Goal: Task Accomplishment & Management: Use online tool/utility

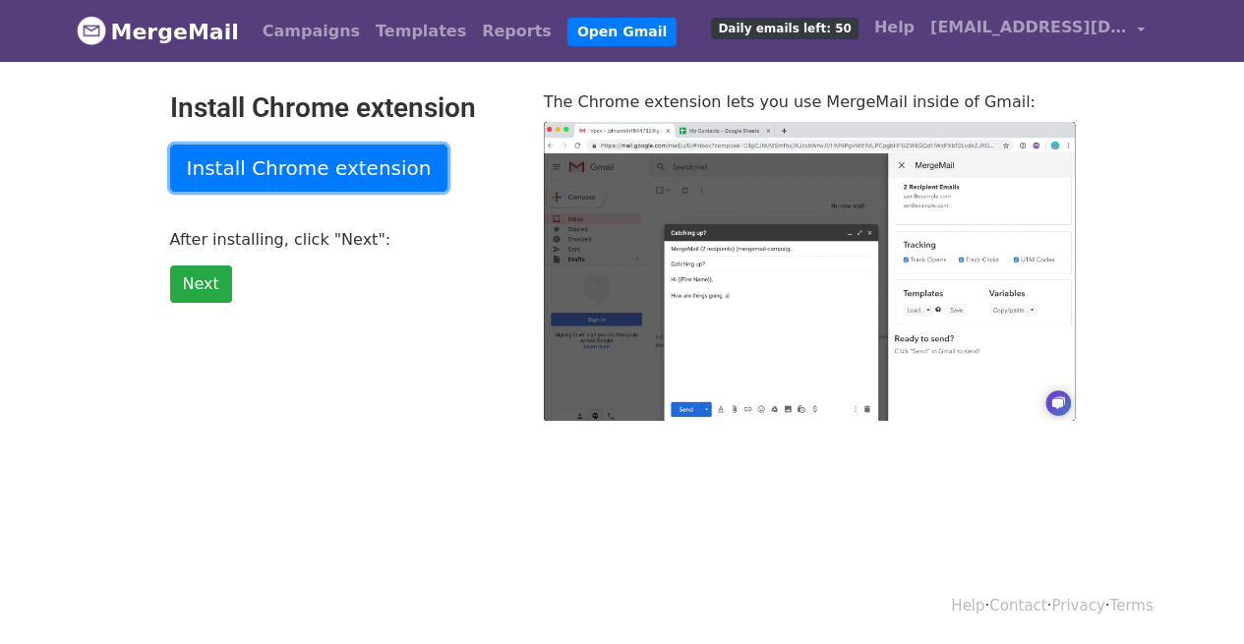
click at [327, 170] on link "Install Chrome extension" at bounding box center [309, 168] width 278 height 47
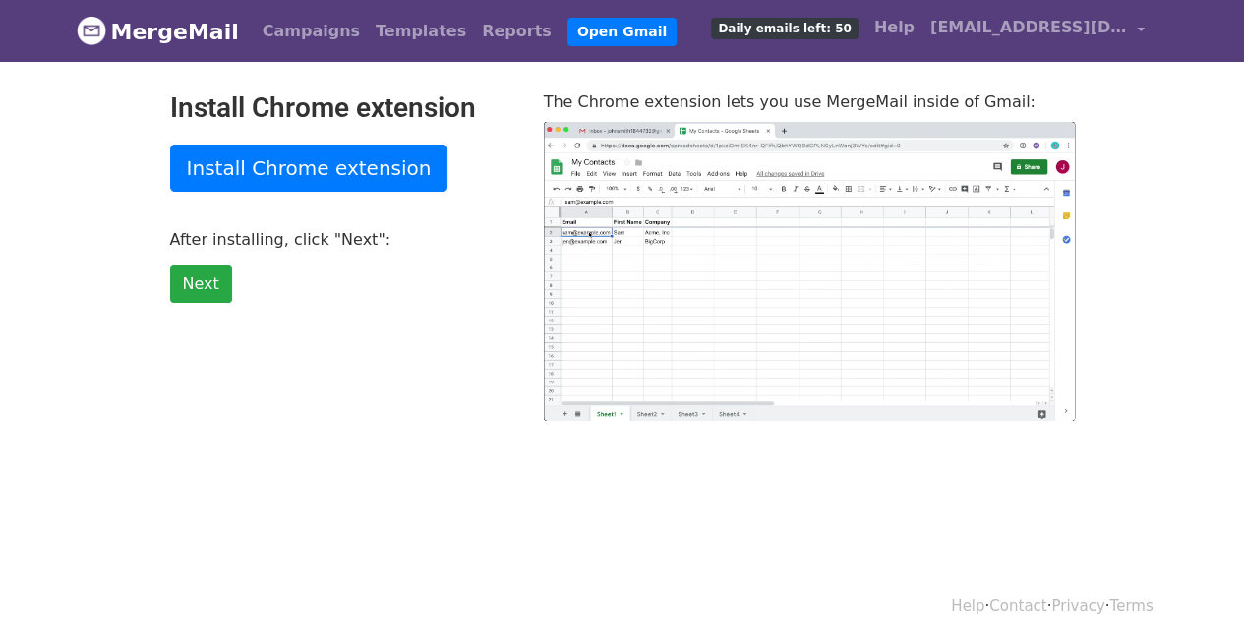
click at [370, 266] on p "Next" at bounding box center [342, 284] width 344 height 37
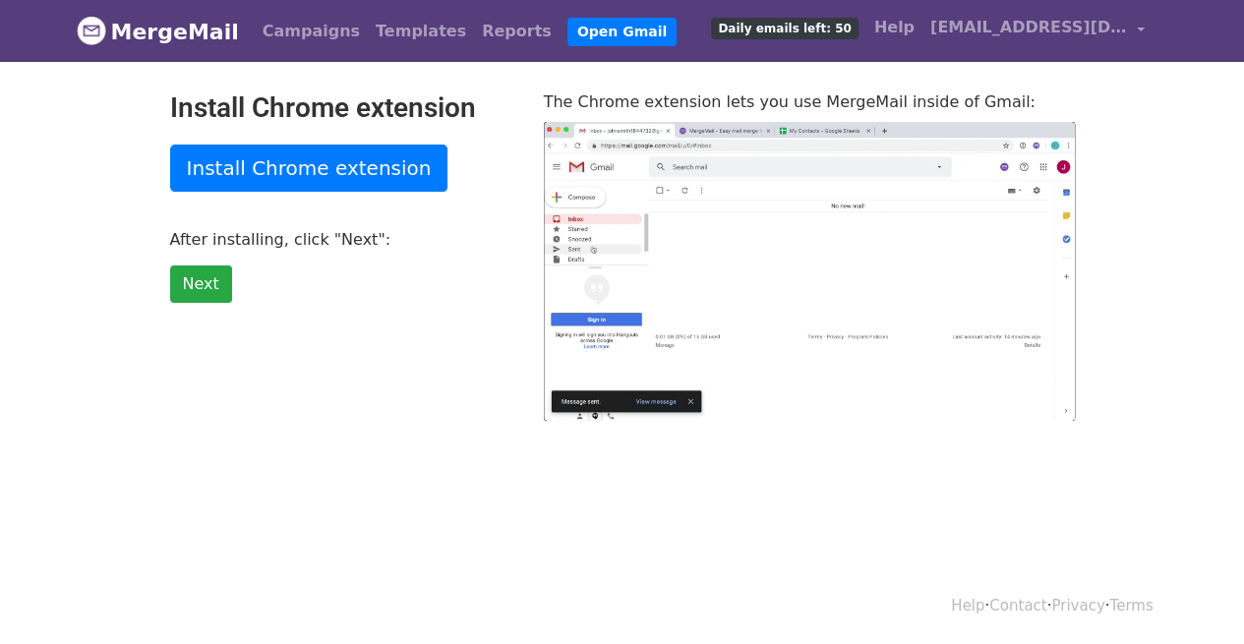
click at [403, 254] on div "Install Chrome extension Install Chrome extension After installing, click "Next…" at bounding box center [342, 255] width 374 height 329
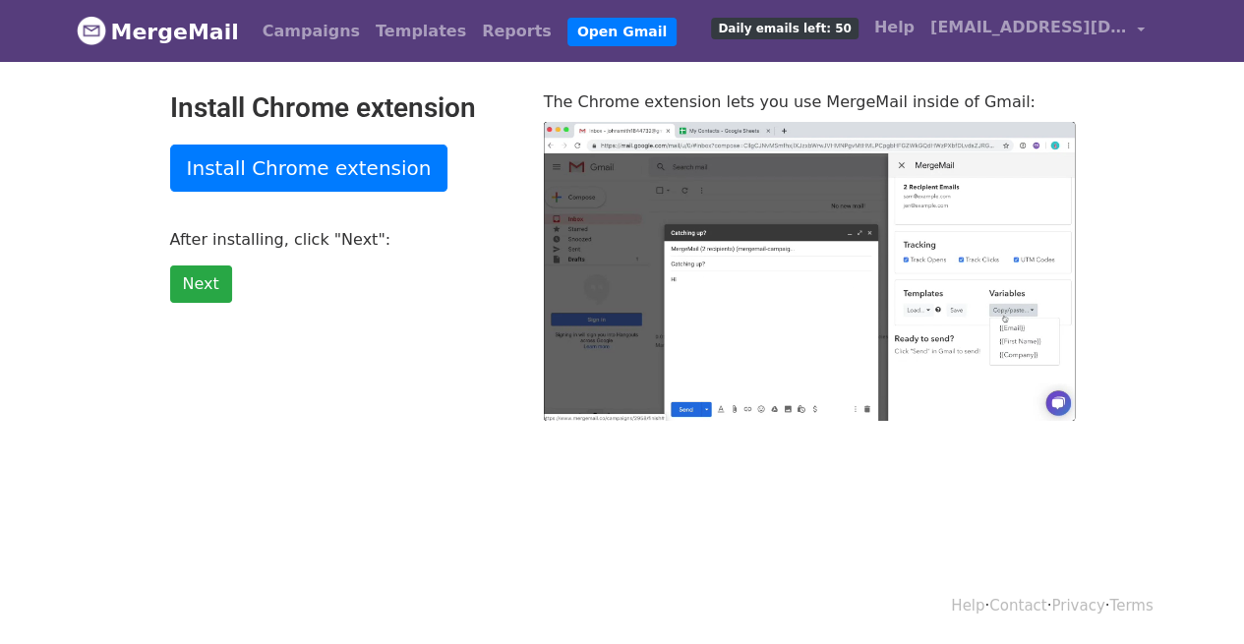
type input "59.54"
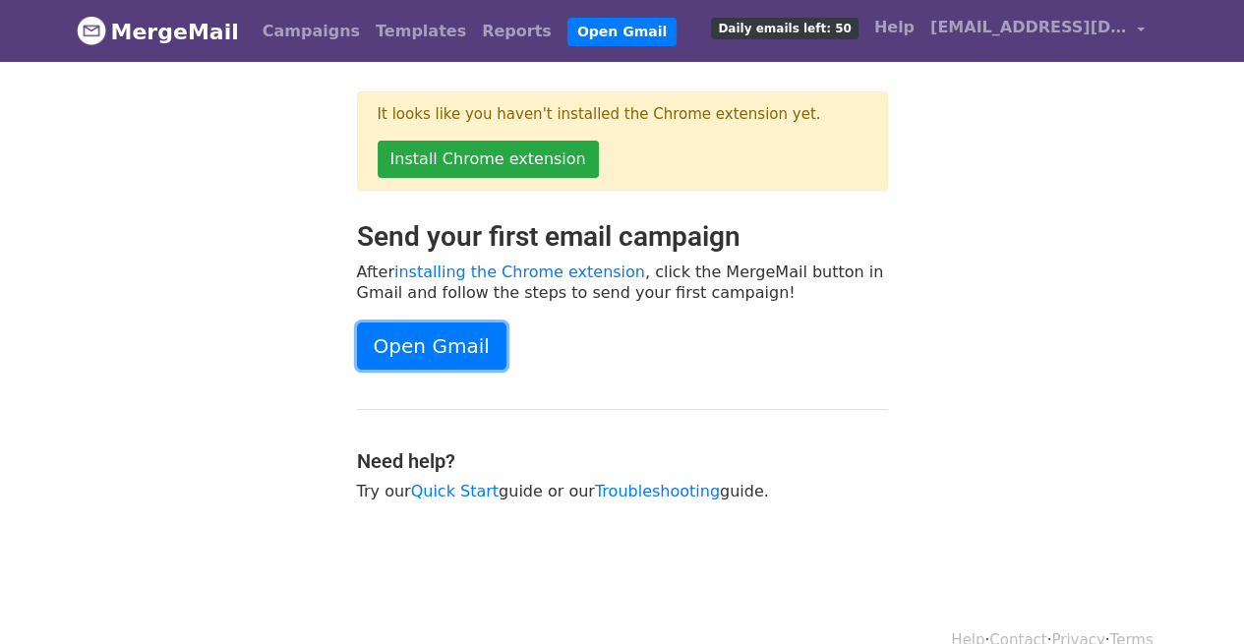
click at [480, 331] on link "Open Gmail" at bounding box center [431, 346] width 149 height 47
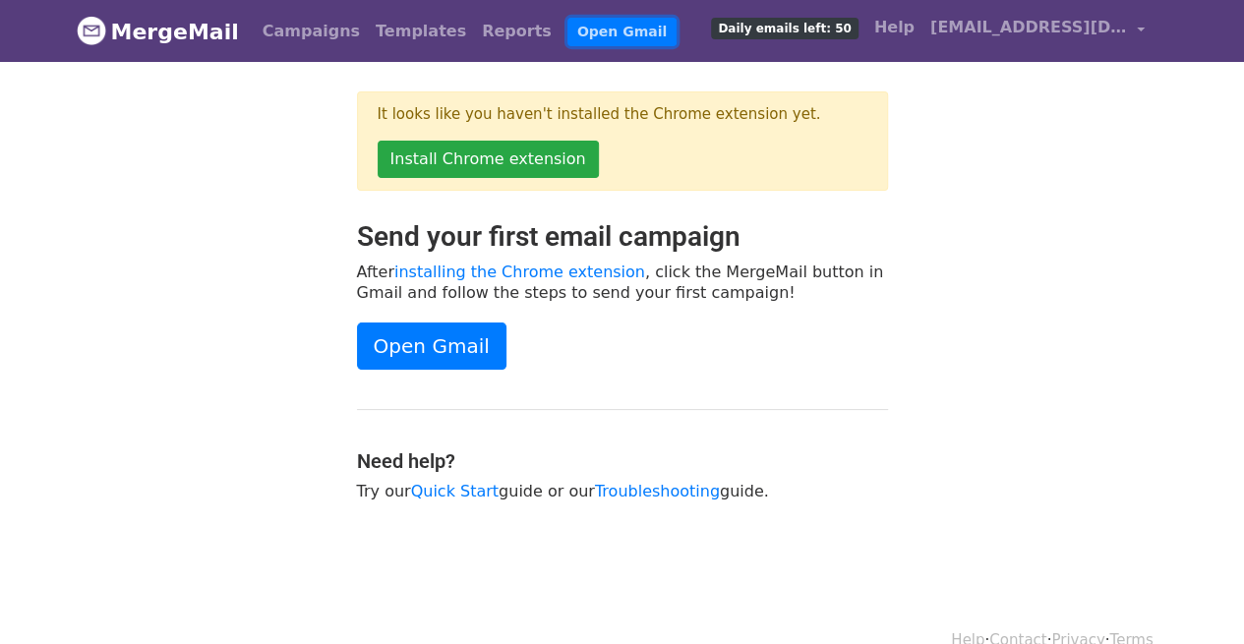
click at [567, 33] on link "Open Gmail" at bounding box center [621, 32] width 109 height 29
